Goal: Task Accomplishment & Management: Manage account settings

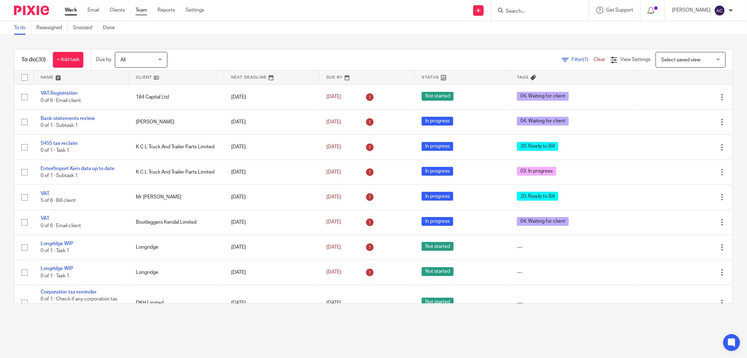
click at [139, 9] on link "Team" at bounding box center [142, 10] width 12 height 7
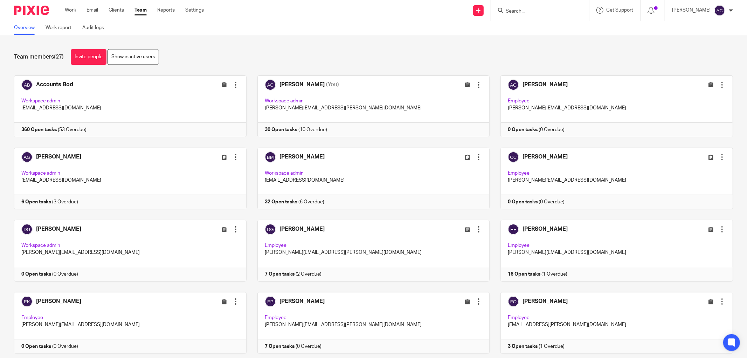
click at [506, 5] on div at bounding box center [540, 10] width 98 height 21
click at [510, 9] on input "Search" at bounding box center [536, 11] width 63 height 6
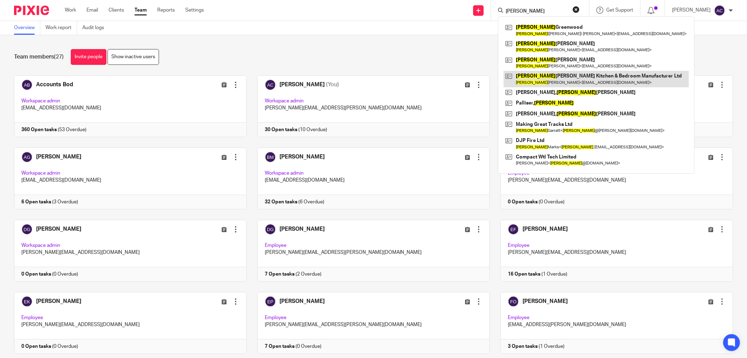
type input "[PERSON_NAME]"
click at [592, 78] on link at bounding box center [596, 79] width 185 height 16
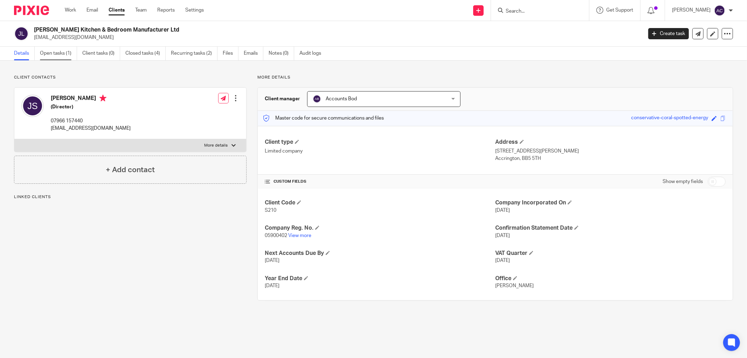
click at [69, 52] on link "Open tasks (1)" at bounding box center [58, 54] width 37 height 14
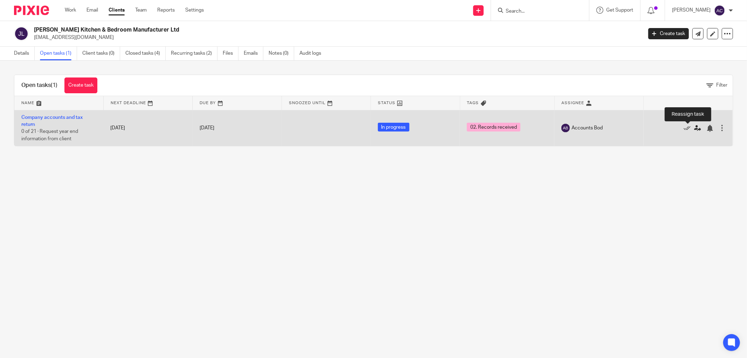
click at [694, 128] on icon at bounding box center [697, 128] width 7 height 7
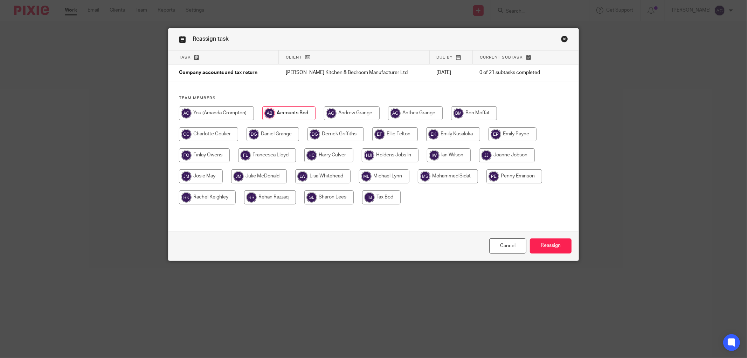
click at [398, 177] on input "radio" at bounding box center [384, 176] width 50 height 14
radio input "true"
click at [561, 246] on input "Reassign" at bounding box center [551, 245] width 42 height 15
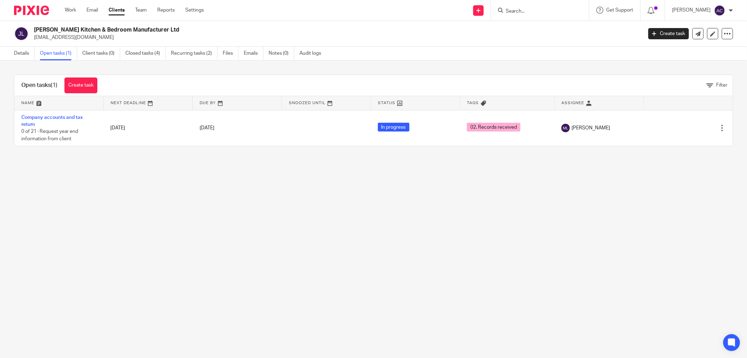
click at [510, 9] on input "Search" at bounding box center [536, 11] width 63 height 6
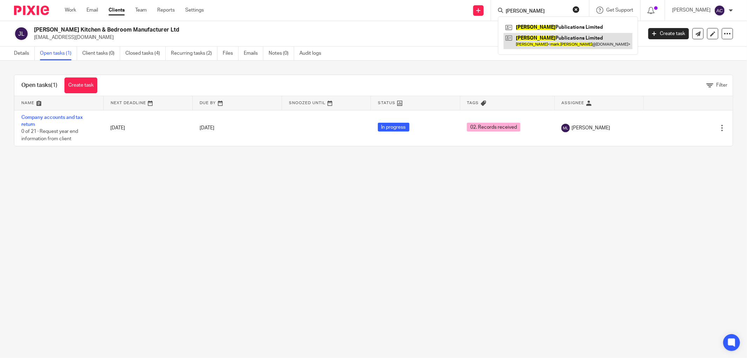
type input "[PERSON_NAME]"
click at [578, 46] on link at bounding box center [568, 41] width 129 height 16
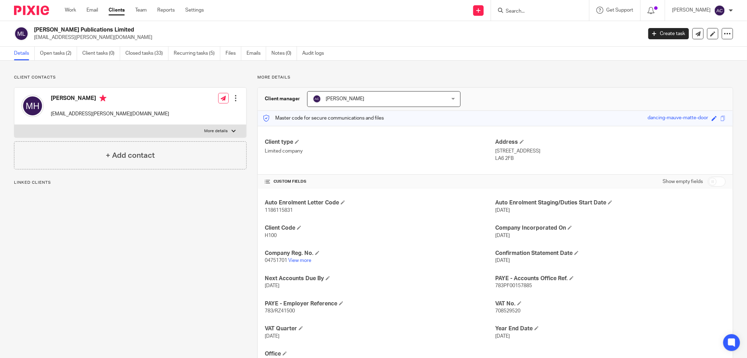
click at [61, 55] on link "Open tasks (2)" at bounding box center [58, 54] width 37 height 14
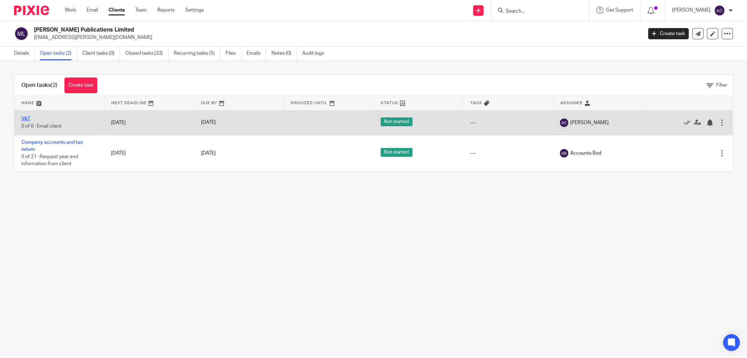
click at [27, 118] on link "VAT" at bounding box center [25, 118] width 9 height 5
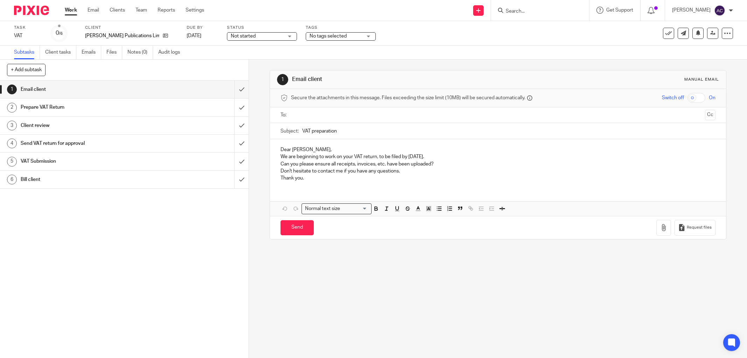
click at [312, 33] on span "No tags selected" at bounding box center [336, 36] width 53 height 7
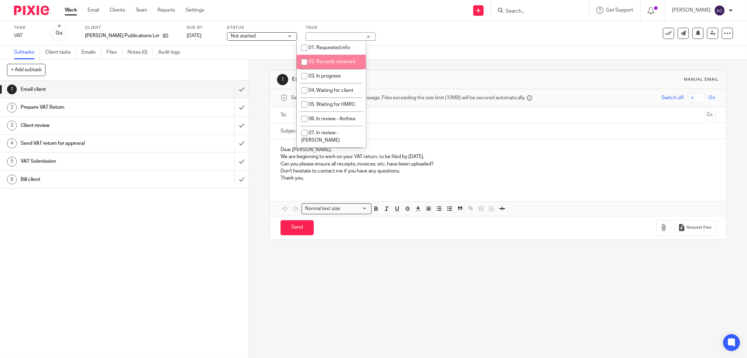
click at [322, 65] on li "02. Records received" at bounding box center [331, 62] width 69 height 14
checkbox input "true"
click at [236, 88] on input "submit" at bounding box center [124, 90] width 249 height 18
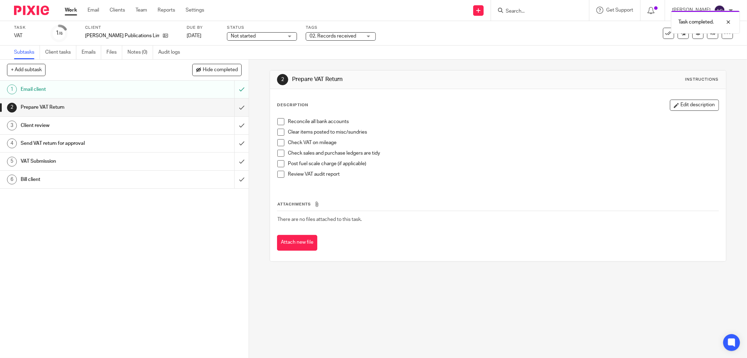
click at [254, 34] on span "Not started" at bounding box center [257, 36] width 53 height 7
click at [256, 62] on li "In progress" at bounding box center [252, 62] width 69 height 14
click at [710, 37] on link at bounding box center [712, 33] width 11 height 11
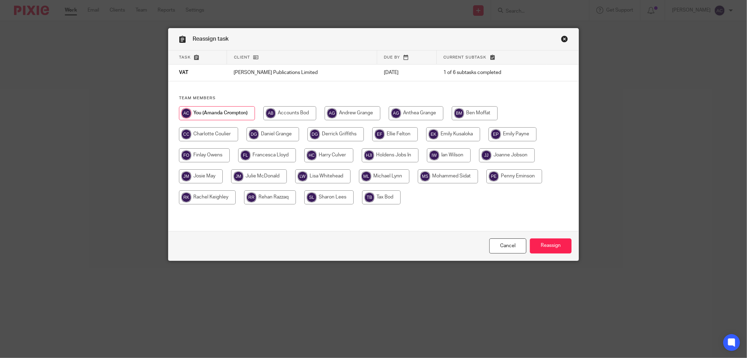
click at [222, 159] on input "radio" at bounding box center [204, 155] width 51 height 14
radio input "true"
click at [540, 246] on input "Reassign" at bounding box center [551, 245] width 42 height 15
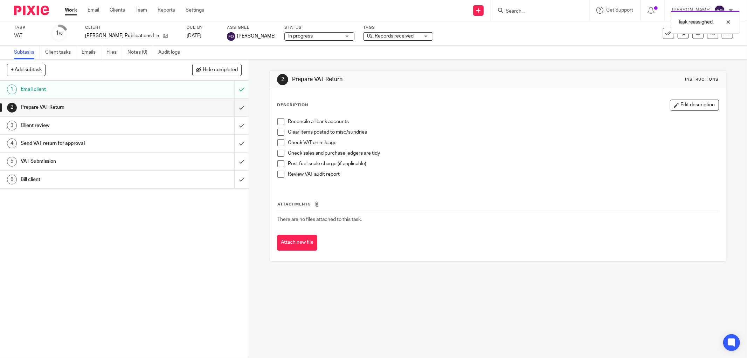
click at [70, 13] on link "Work" at bounding box center [71, 10] width 12 height 7
